Goal: Information Seeking & Learning: Learn about a topic

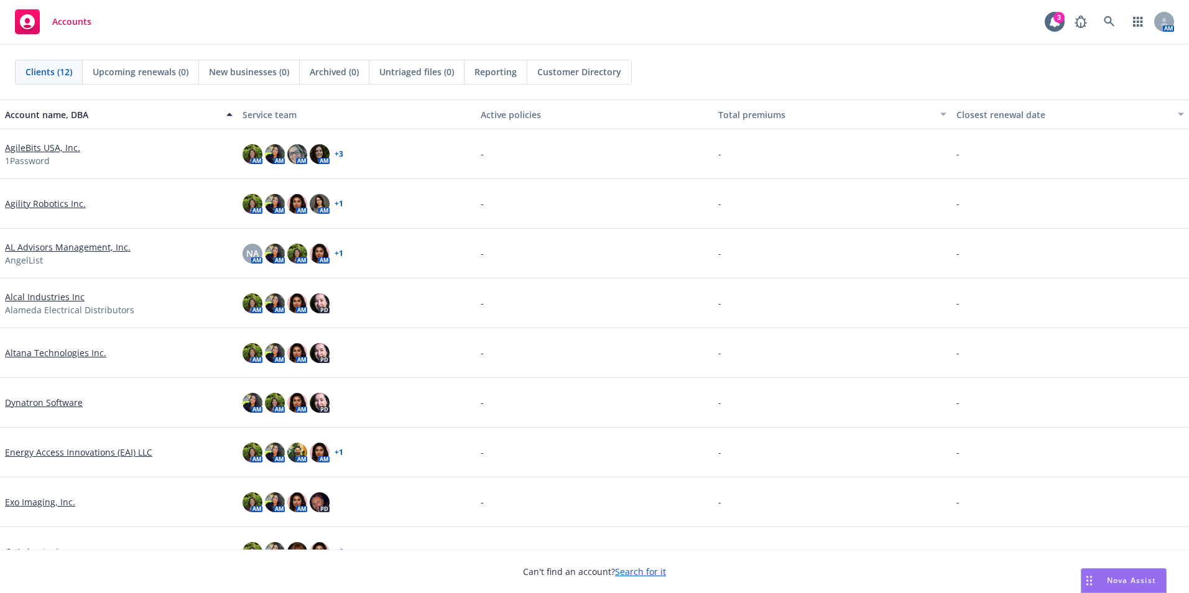
click at [861, 50] on div "Clients (12) Upcoming renewals (0) New businesses (0) Archived (0) Untriaged fi…" at bounding box center [594, 72] width 1189 height 55
click at [62, 402] on link "Dynatron Software" at bounding box center [44, 402] width 78 height 13
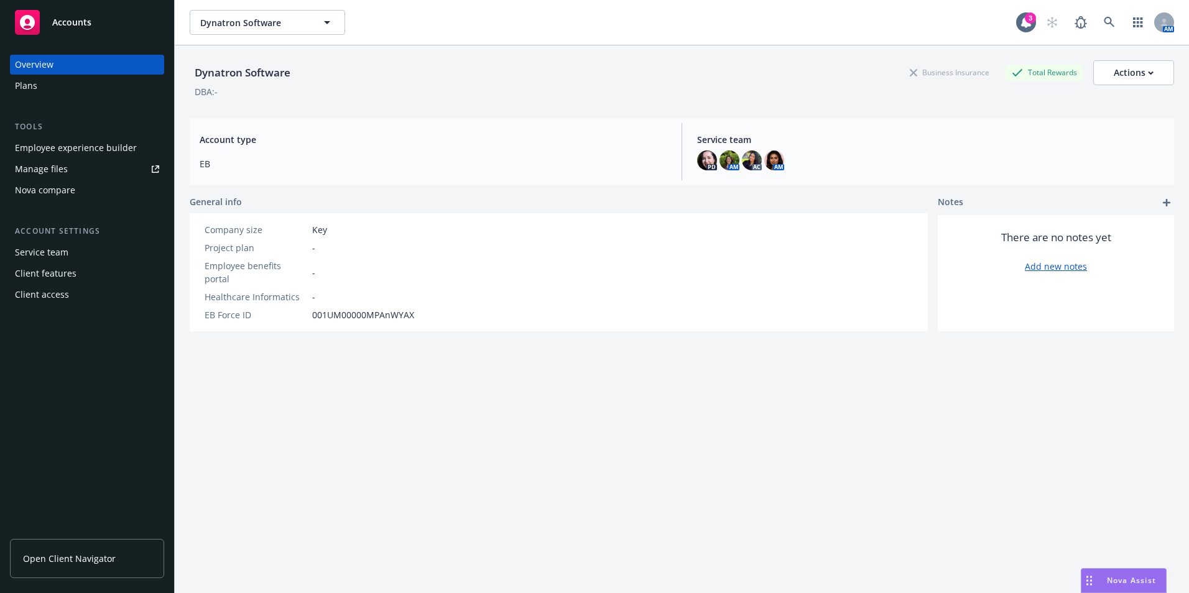
click at [73, 144] on div "Employee experience builder" at bounding box center [76, 148] width 122 height 20
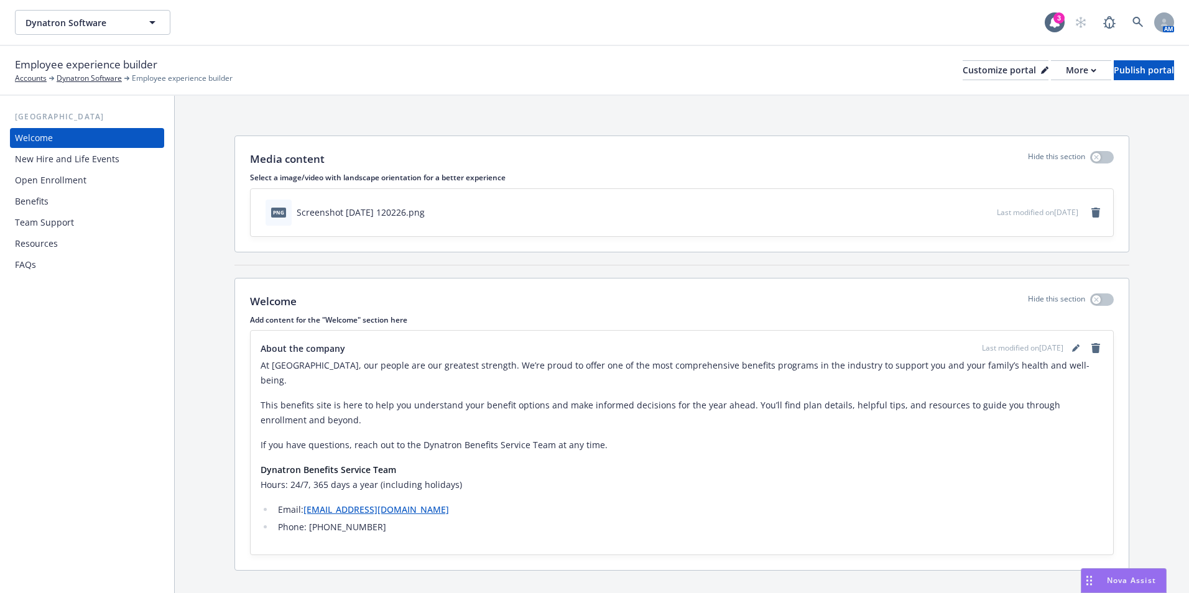
click at [35, 196] on div "Benefits" at bounding box center [32, 201] width 34 height 20
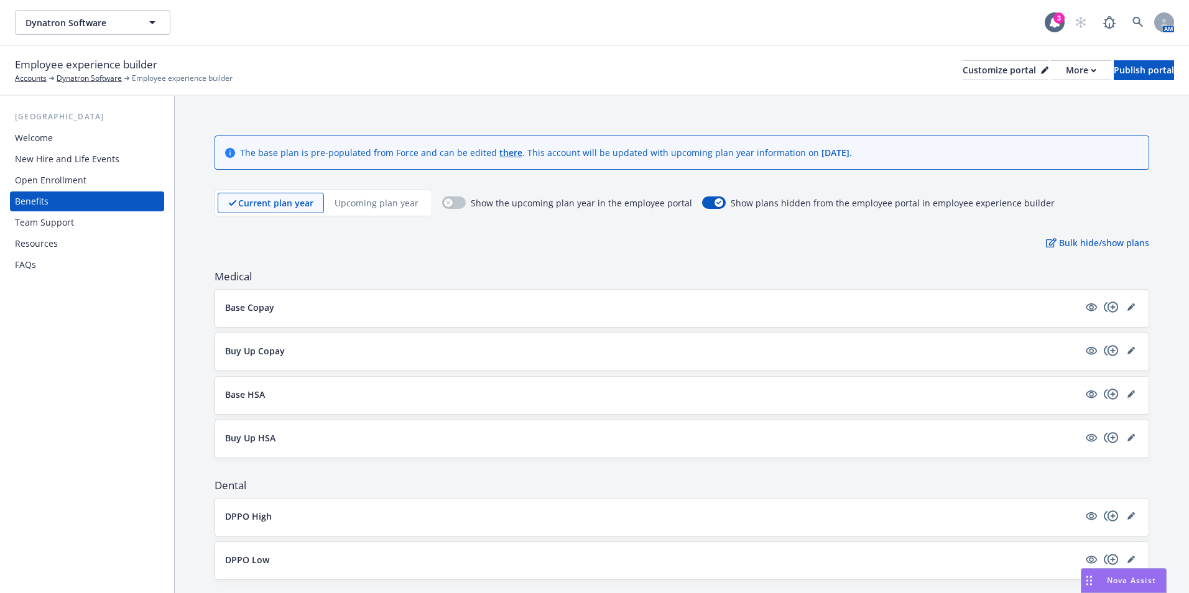
click at [409, 191] on div "Current plan year Upcoming plan year" at bounding box center [323, 203] width 218 height 27
click at [388, 206] on p "Upcoming plan year" at bounding box center [376, 202] width 84 height 13
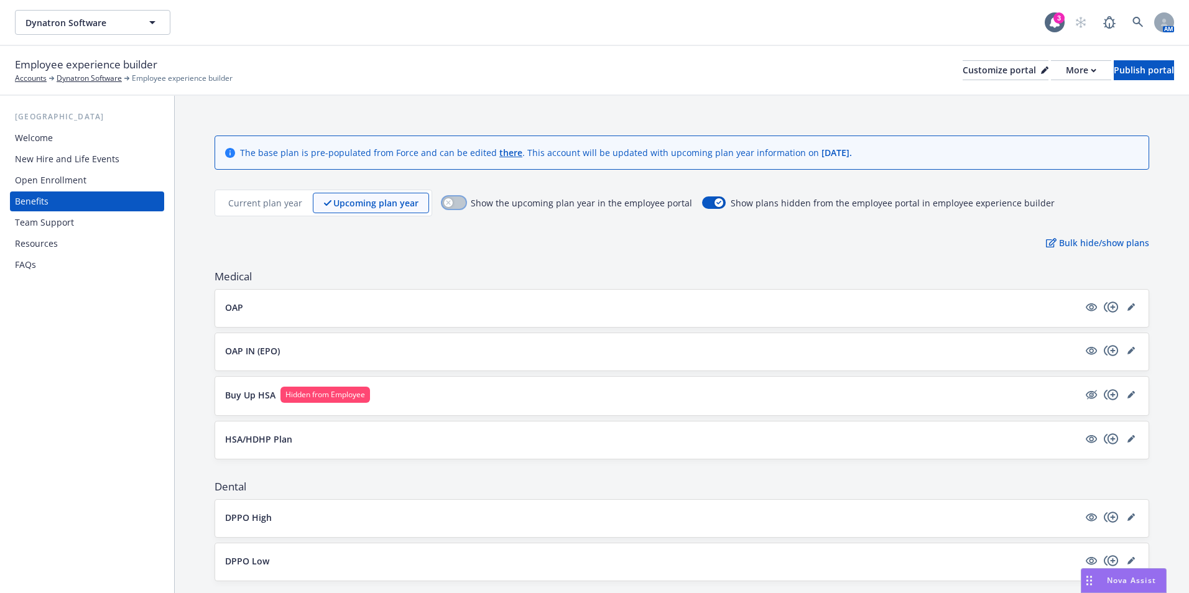
click at [447, 203] on div "button" at bounding box center [448, 202] width 9 height 9
click at [448, 203] on button "button" at bounding box center [454, 202] width 24 height 12
click at [244, 349] on p "OAP IN (EPO)" at bounding box center [252, 350] width 55 height 13
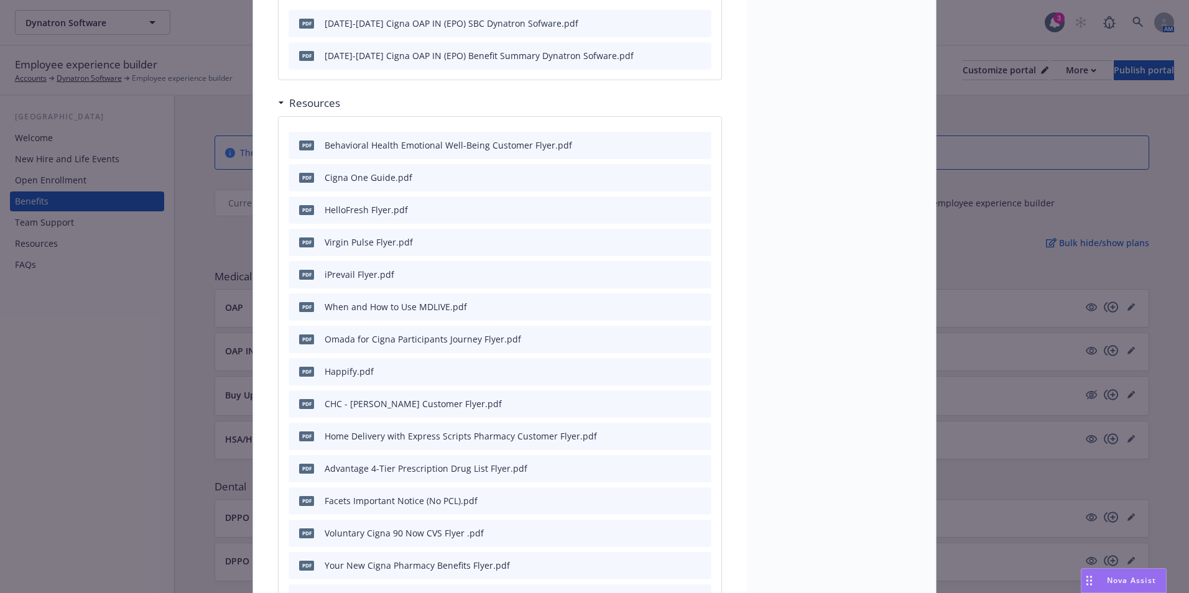
scroll to position [597, 0]
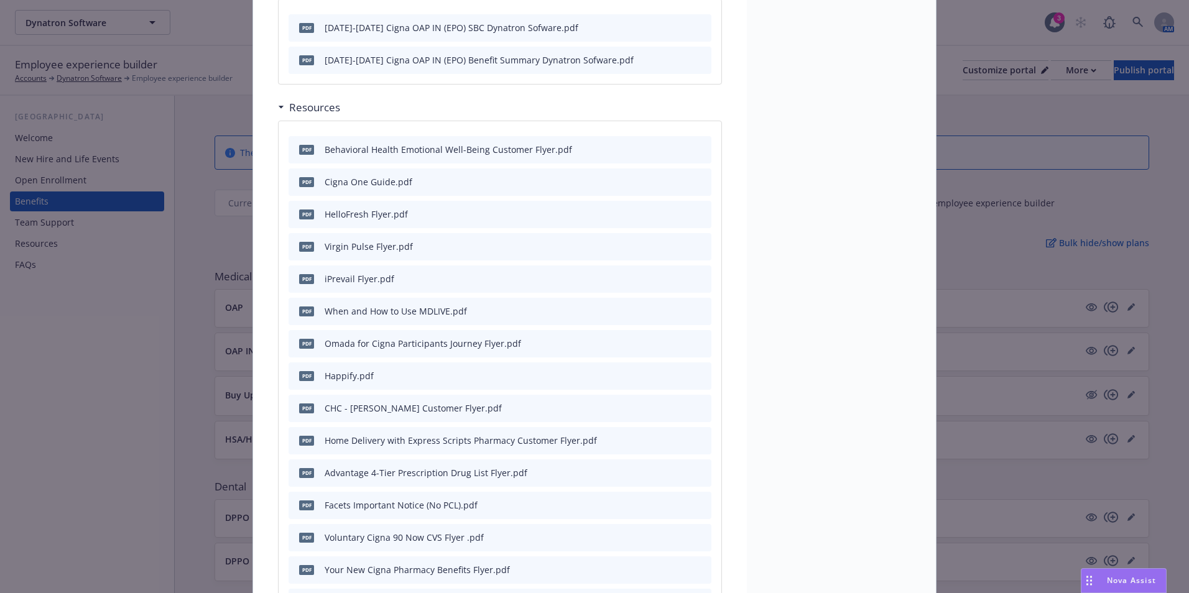
click at [696, 177] on icon "preview file" at bounding box center [699, 181] width 11 height 9
